Goal: Information Seeking & Learning: Learn about a topic

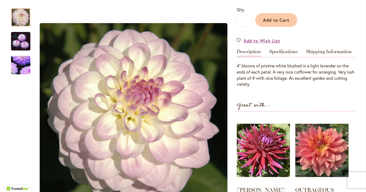
scroll to position [134, 0]
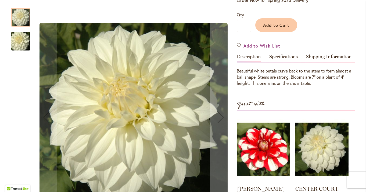
scroll to position [138, 0]
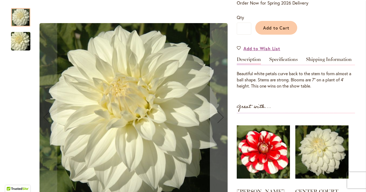
click at [22, 48] on img "Sterling Silver" at bounding box center [20, 41] width 39 height 26
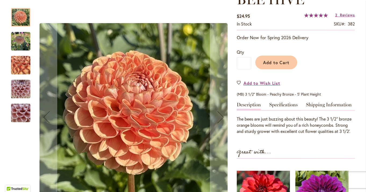
scroll to position [77, 0]
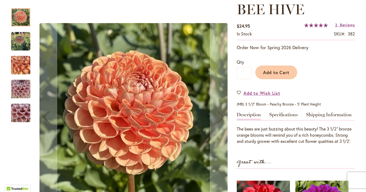
click at [19, 43] on img "BEE HIVE" at bounding box center [20, 41] width 19 height 19
